Goal: Information Seeking & Learning: Learn about a topic

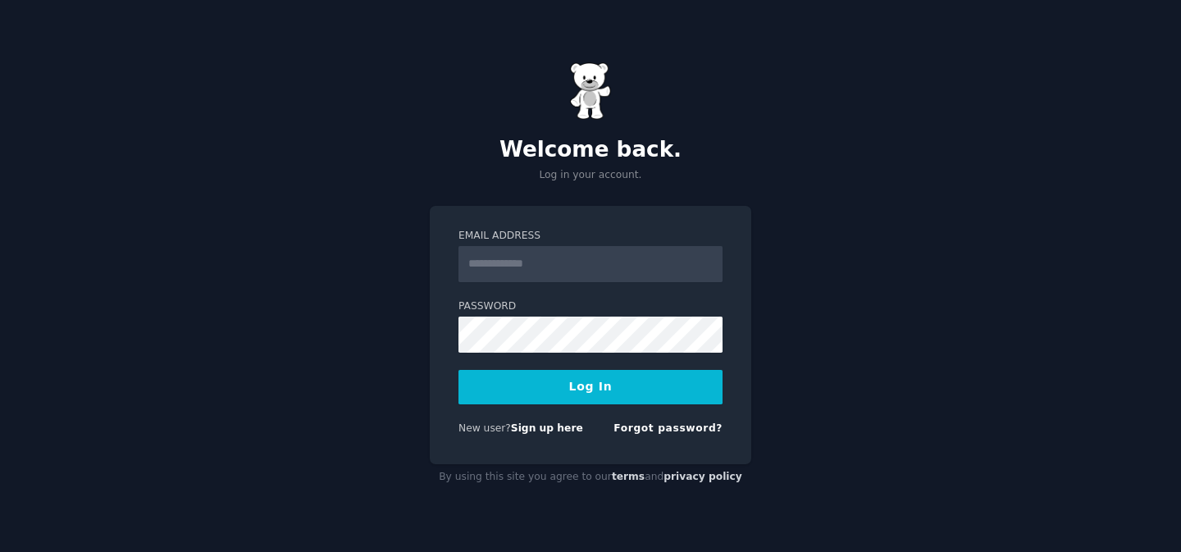
click at [525, 270] on input "Email Address" at bounding box center [590, 264] width 264 height 36
type input "**********"
click at [496, 389] on button "Log In" at bounding box center [590, 387] width 264 height 34
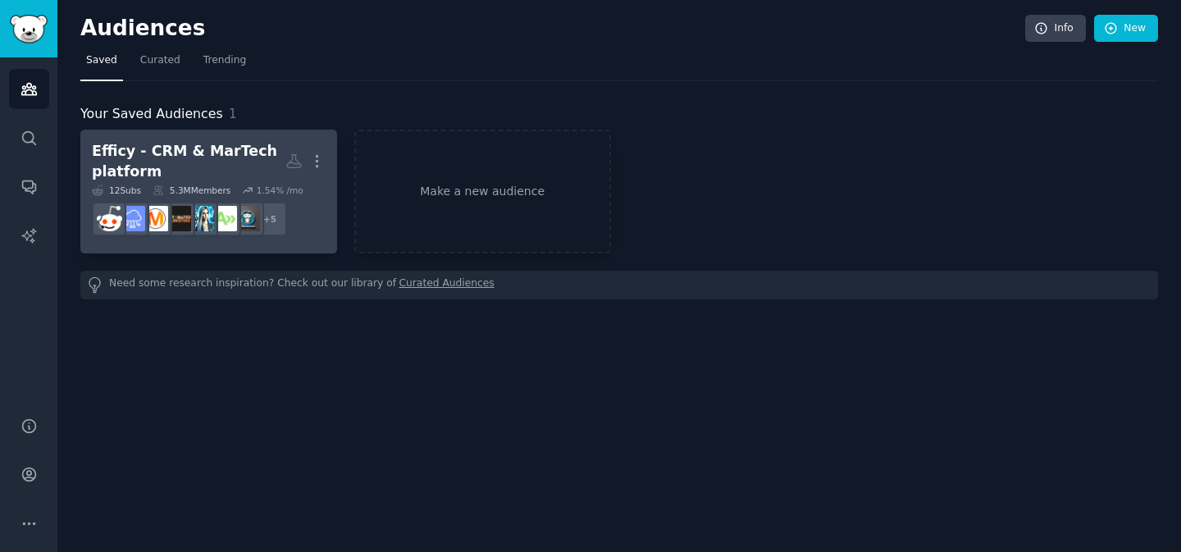
click at [205, 154] on div "Efficy - CRM & MarTech platform" at bounding box center [188, 161] width 193 height 40
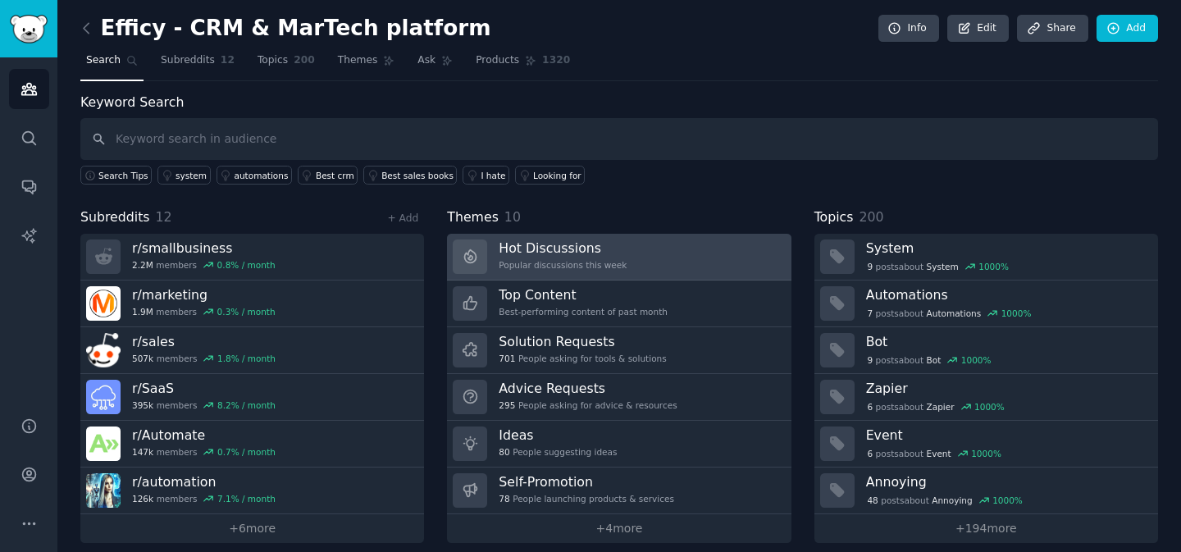
click at [546, 245] on h3 "Hot Discussions" at bounding box center [562, 247] width 128 height 17
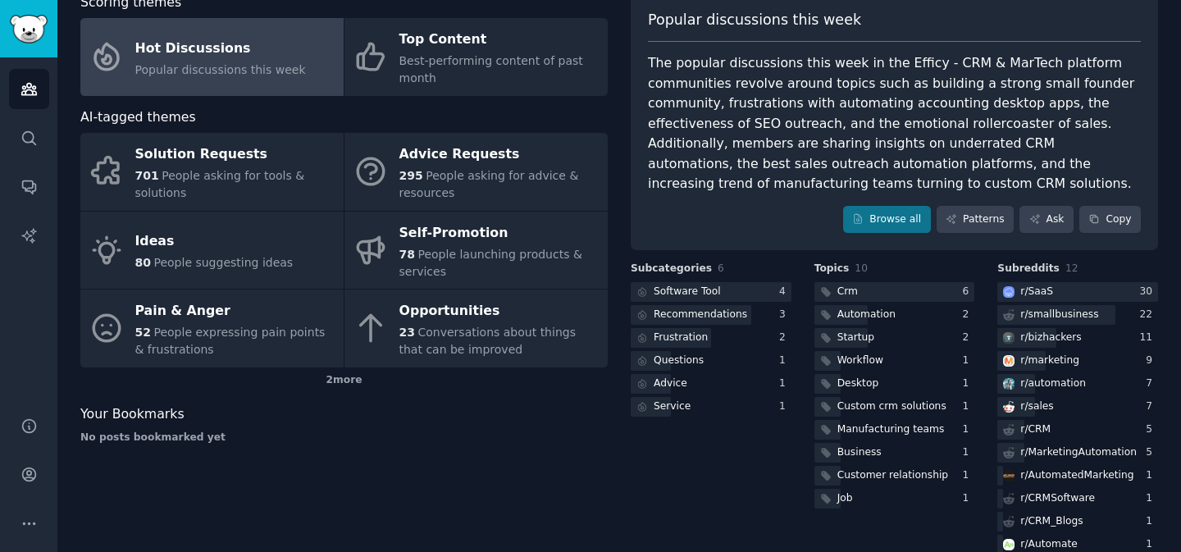
scroll to position [128, 0]
